Goal: Manage account settings

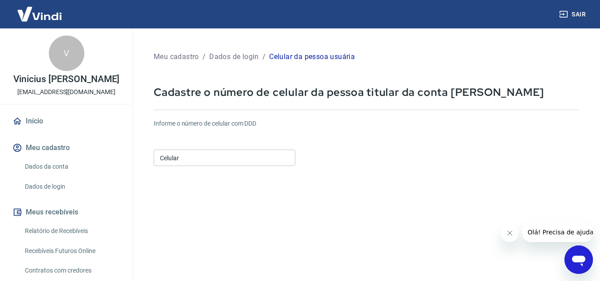
click at [203, 152] on input "Celular" at bounding box center [225, 158] width 142 height 16
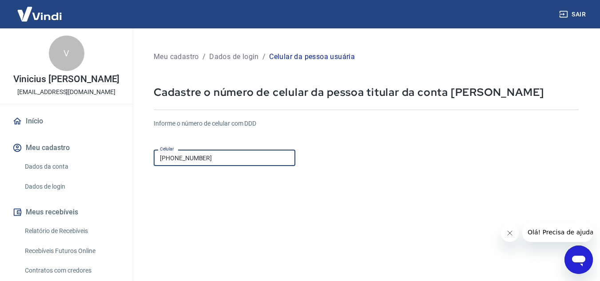
type input "[PHONE_NUMBER]"
click at [370, 181] on form "Informe o número de celular com DDD Celular [PHONE_NUMBER] Celular Continuar Ca…" at bounding box center [366, 242] width 425 height 260
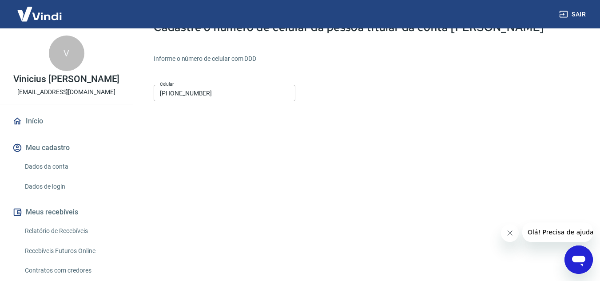
scroll to position [133, 0]
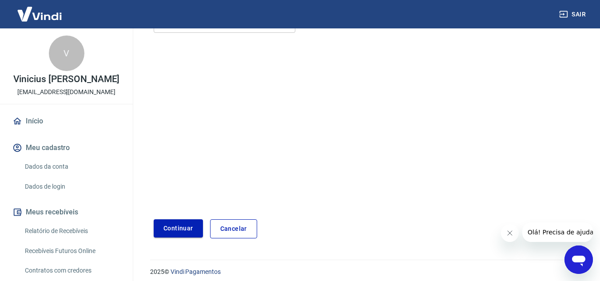
click at [176, 230] on button "Continuar" at bounding box center [178, 228] width 49 height 18
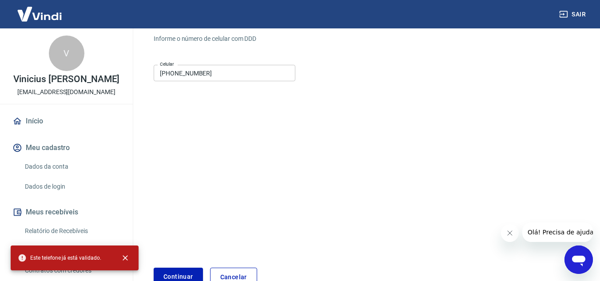
scroll to position [89, 0]
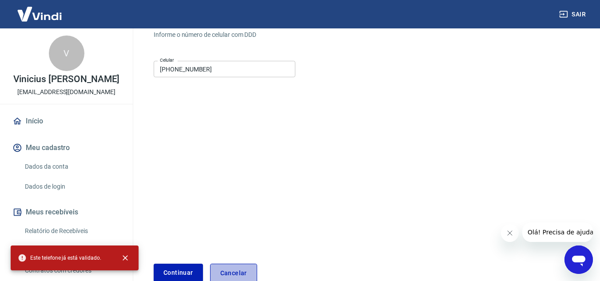
click at [236, 270] on link "Cancelar" at bounding box center [233, 273] width 47 height 19
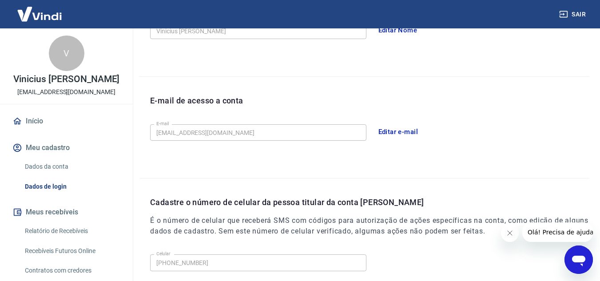
scroll to position [66, 0]
